Goal: Task Accomplishment & Management: Use online tool/utility

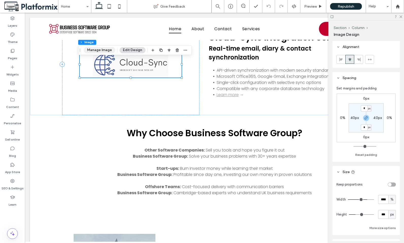
click at [100, 51] on button "Manage Image" at bounding box center [99, 50] width 31 height 6
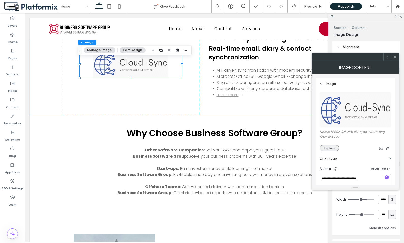
click at [329, 148] on button "Replace" at bounding box center [330, 148] width 20 height 6
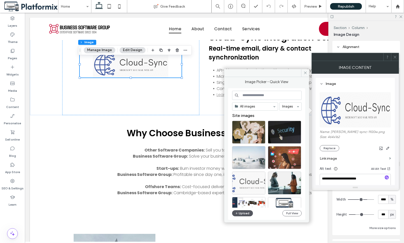
click at [241, 213] on button "Upload" at bounding box center [242, 213] width 21 height 6
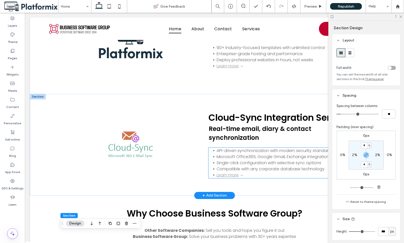
scroll to position [603, 0]
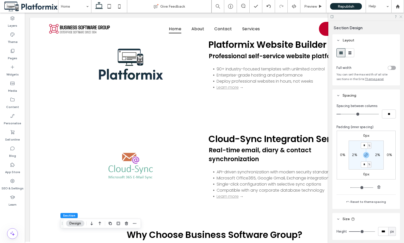
click at [401, 17] on use at bounding box center [400, 16] width 3 height 3
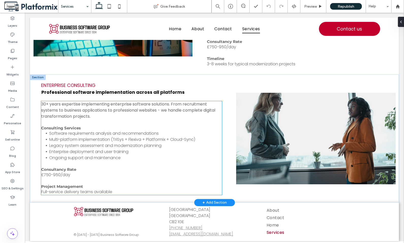
scroll to position [614, 0]
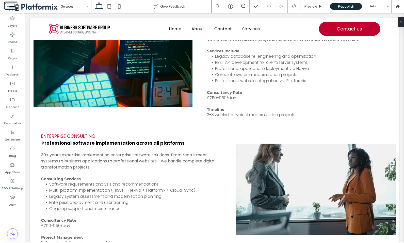
click at [70, 7] on input at bounding box center [73, 6] width 25 height 13
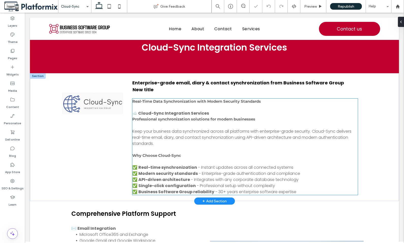
scroll to position [25, 0]
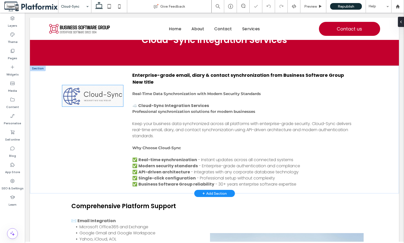
click at [81, 99] on img at bounding box center [92, 95] width 61 height 21
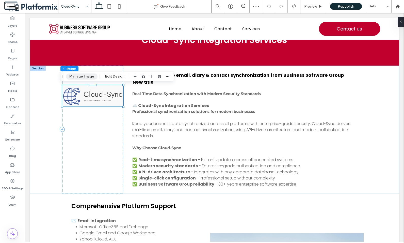
click at [79, 76] on button "Manage Image" at bounding box center [81, 76] width 31 height 6
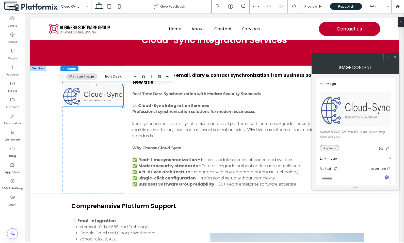
click at [327, 148] on button "Replace" at bounding box center [330, 148] width 20 height 6
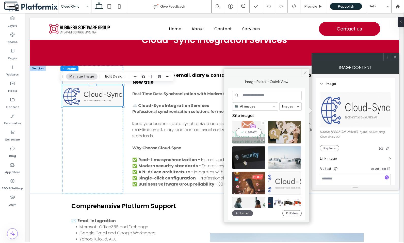
click at [248, 131] on div "Select" at bounding box center [248, 132] width 33 height 23
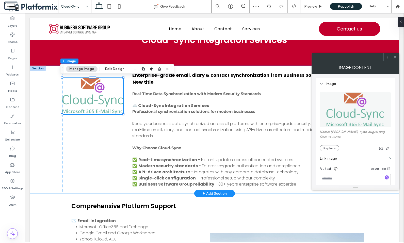
click at [38, 166] on div "New title Enterprise-grade email, diary & contact synchronization from Business…" at bounding box center [214, 129] width 369 height 128
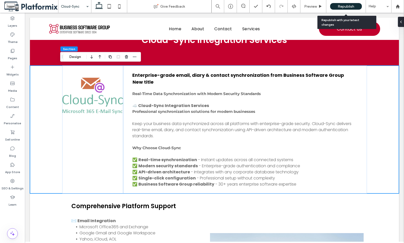
click at [346, 6] on span "Republish" at bounding box center [346, 6] width 16 height 4
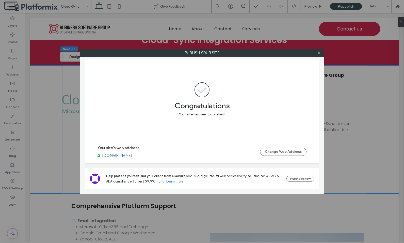
click at [319, 53] on icon at bounding box center [319, 53] width 4 height 4
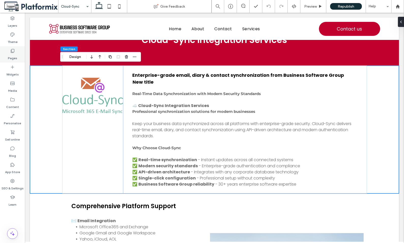
click at [13, 53] on label "Pages" at bounding box center [12, 56] width 9 height 7
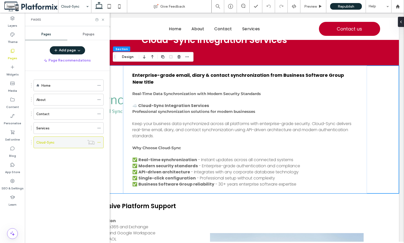
click at [99, 143] on icon at bounding box center [99, 142] width 4 height 4
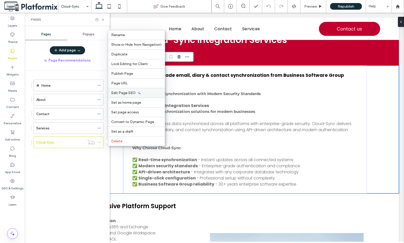
click at [124, 92] on span "Edit Page SEO" at bounding box center [123, 93] width 24 height 4
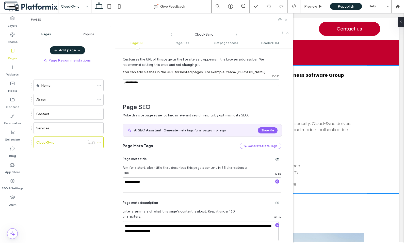
scroll to position [70, 0]
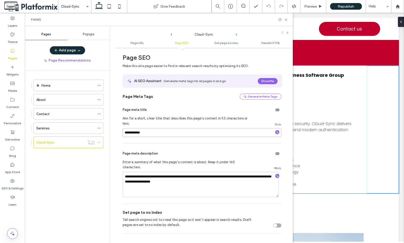
drag, startPoint x: 168, startPoint y: 128, endPoint x: 111, endPoint y: 127, distance: 56.9
click at [111, 127] on div "**********" at bounding box center [201, 134] width 183 height 217
type input "**********"
click at [327, 122] on span "Keep your business data synchronized across all platforms with enterprise-grade…" at bounding box center [241, 130] width 219 height 18
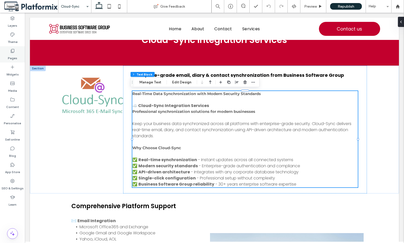
click at [11, 54] on label "Pages" at bounding box center [12, 56] width 9 height 7
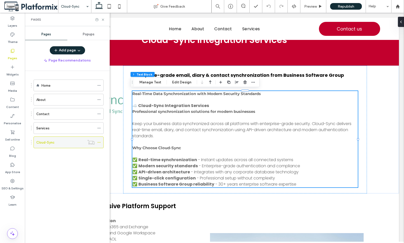
click at [101, 143] on icon at bounding box center [99, 142] width 4 height 4
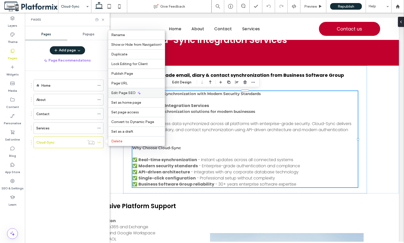
click at [120, 94] on span "Edit Page SEO" at bounding box center [123, 93] width 24 height 4
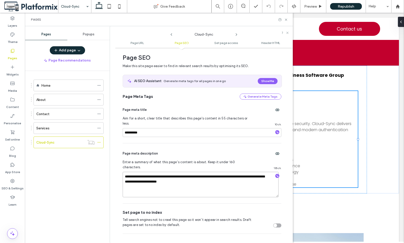
drag, startPoint x: 227, startPoint y: 177, endPoint x: 80, endPoint y: 154, distance: 148.5
click at [80, 154] on div "**********" at bounding box center [159, 134] width 268 height 217
paste textarea "**********"
type textarea "**********"
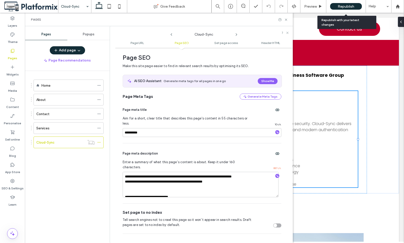
click at [341, 7] on span "Republish" at bounding box center [346, 6] width 16 height 4
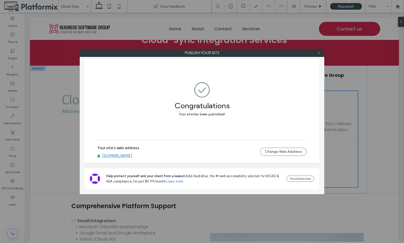
click at [320, 53] on icon at bounding box center [319, 53] width 4 height 4
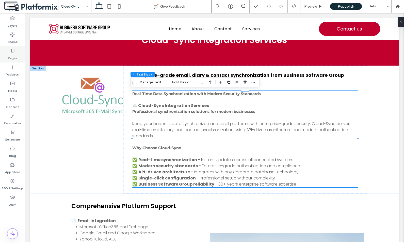
click at [13, 54] on label "Pages" at bounding box center [12, 56] width 9 height 7
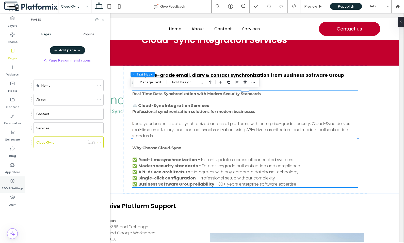
click at [12, 187] on label "SEO & Settings" at bounding box center [13, 186] width 22 height 7
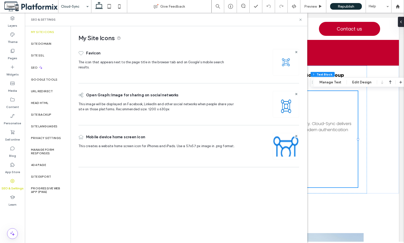
click at [286, 62] on img at bounding box center [286, 62] width 8 height 8
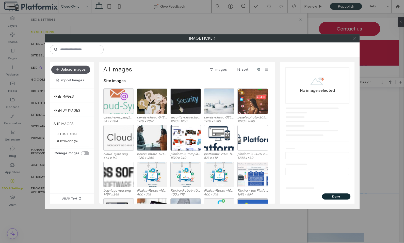
click at [69, 68] on button "Upload images" at bounding box center [70, 69] width 39 height 8
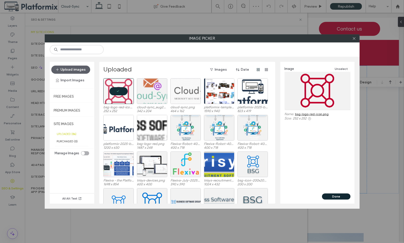
click at [336, 197] on button "Done" at bounding box center [336, 196] width 28 height 6
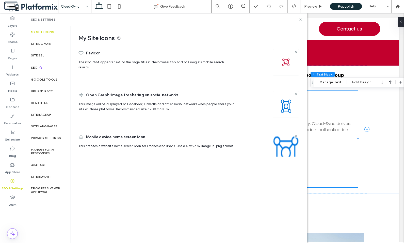
click at [287, 109] on img at bounding box center [286, 111] width 26 height 35
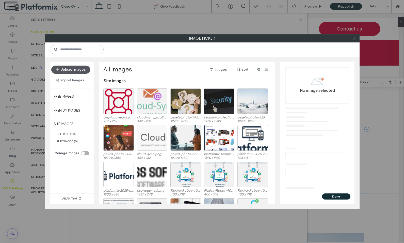
click at [69, 70] on button "Upload images" at bounding box center [70, 69] width 39 height 8
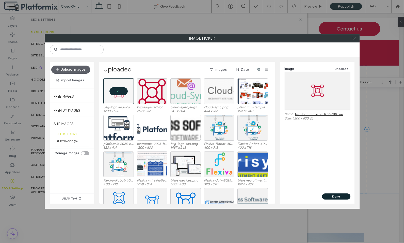
click at [338, 197] on button "Done" at bounding box center [336, 196] width 28 height 6
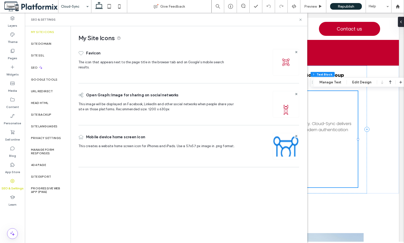
click at [284, 147] on img at bounding box center [286, 153] width 26 height 35
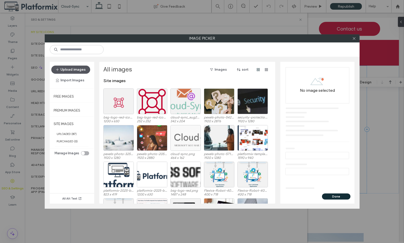
click at [64, 70] on button "Upload images" at bounding box center [70, 69] width 39 height 8
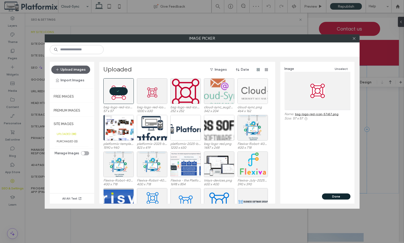
click at [334, 196] on button "Done" at bounding box center [336, 196] width 28 height 6
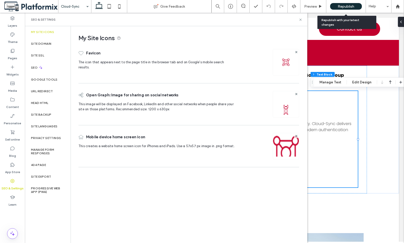
click at [348, 6] on span "Republish" at bounding box center [346, 6] width 16 height 4
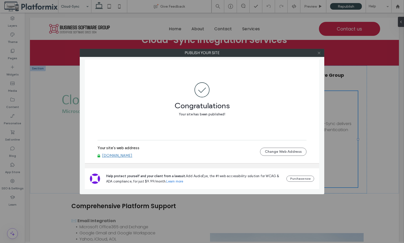
click at [319, 54] on icon at bounding box center [319, 53] width 4 height 4
